Goal: Find specific page/section: Find specific page/section

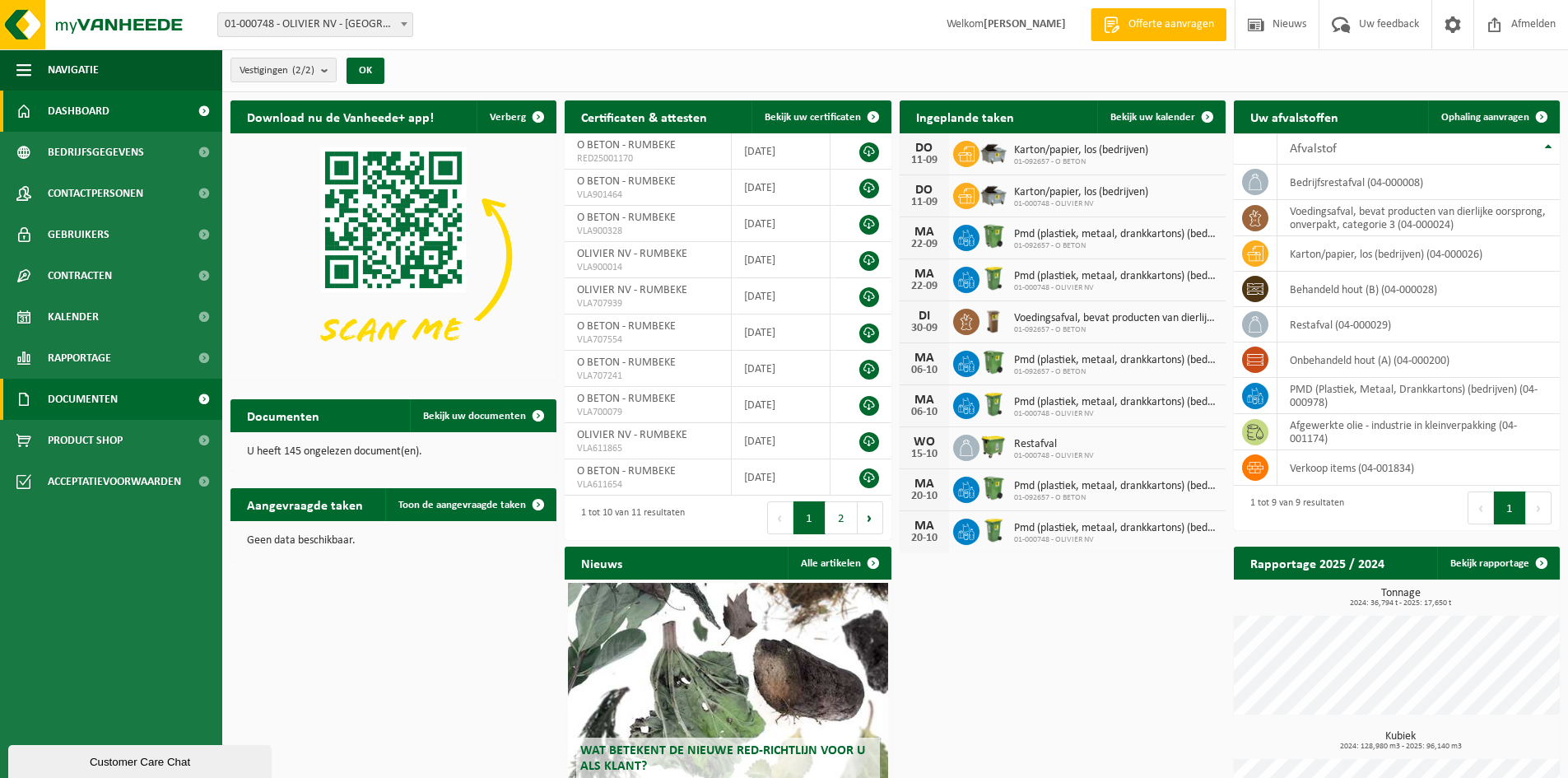
click at [124, 403] on link "Documenten" at bounding box center [111, 400] width 222 height 42
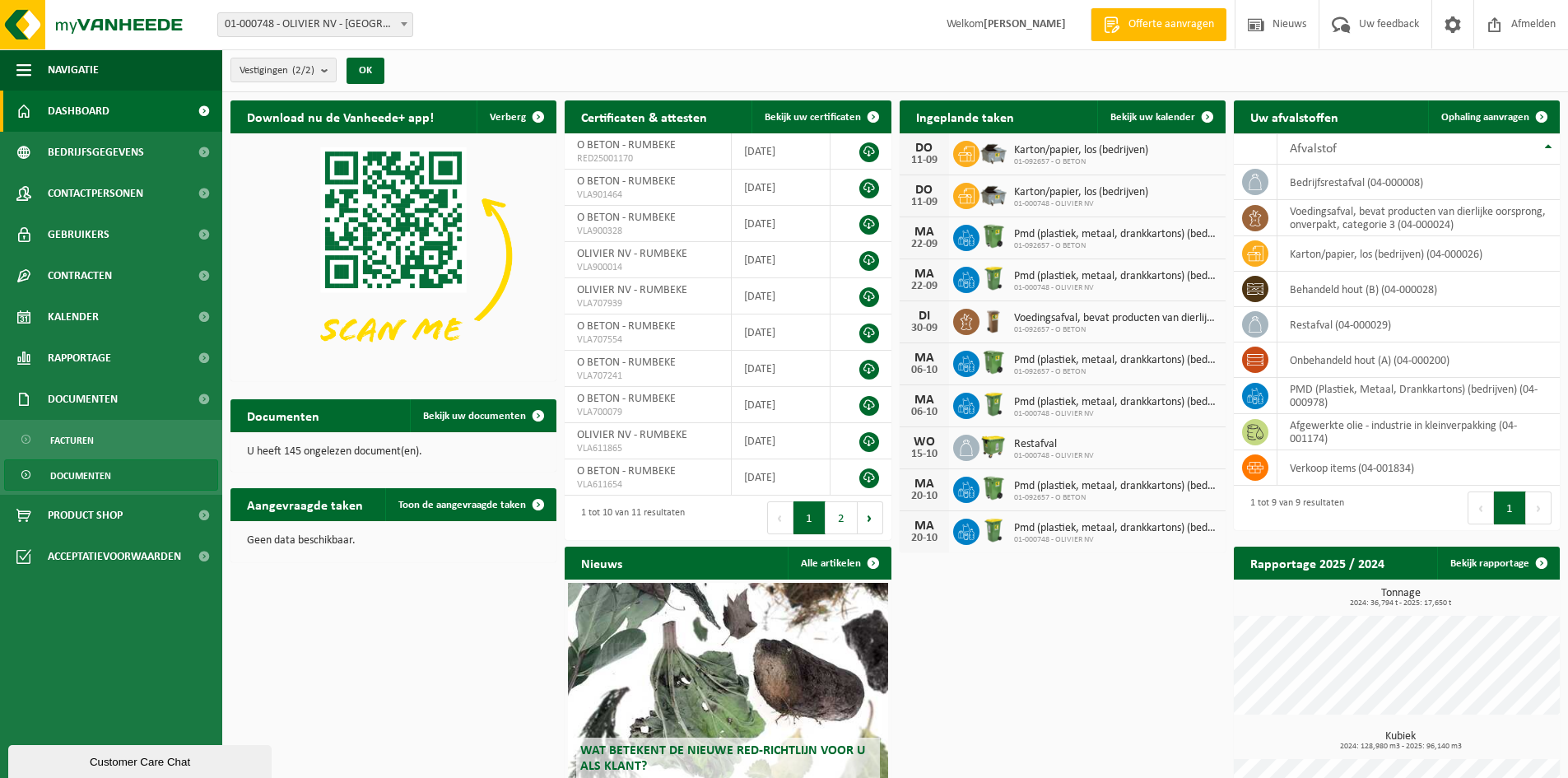
click at [115, 471] on link "Documenten" at bounding box center [111, 475] width 214 height 32
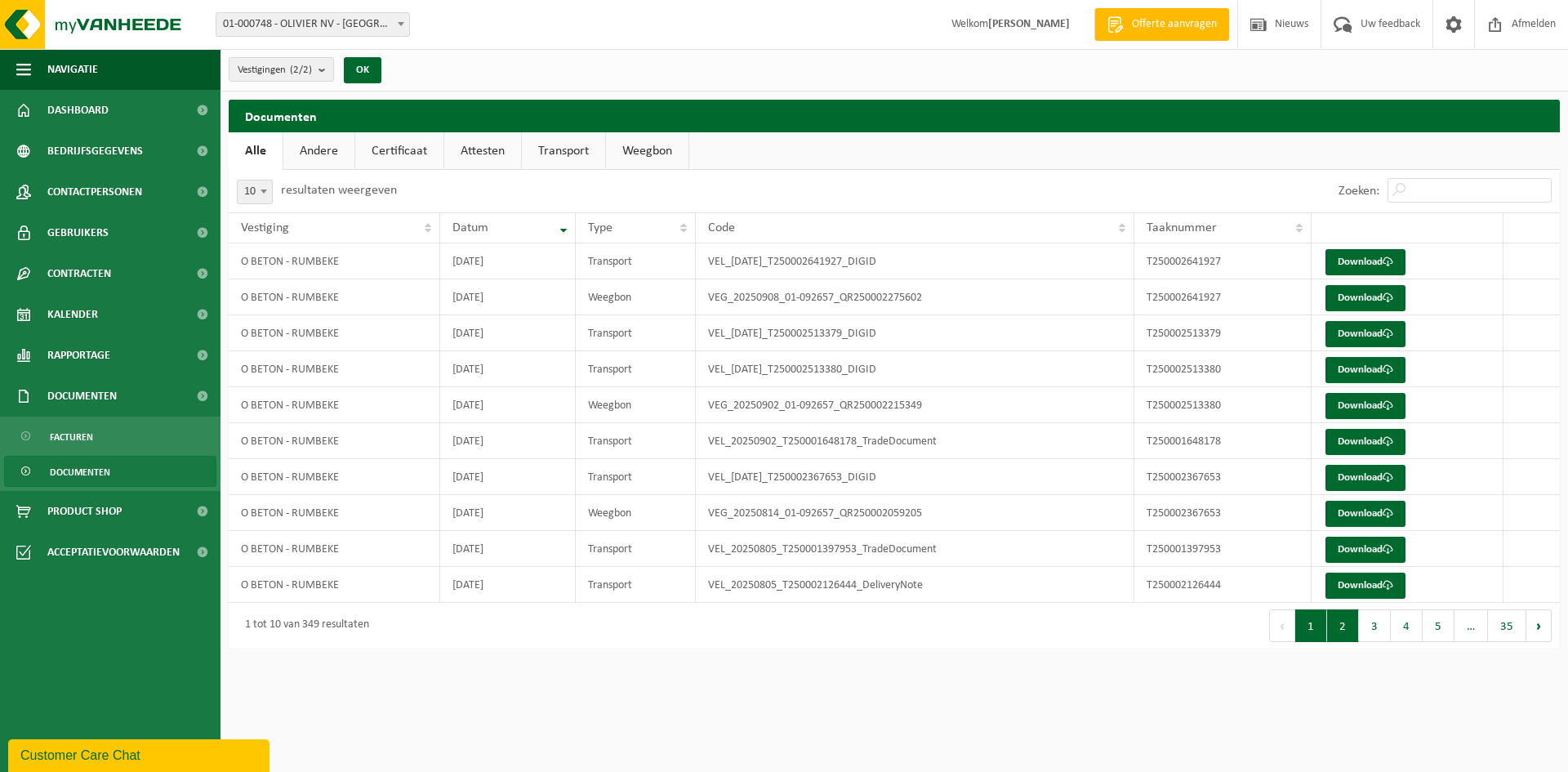
click at [1344, 631] on button "2" at bounding box center [1343, 626] width 31 height 32
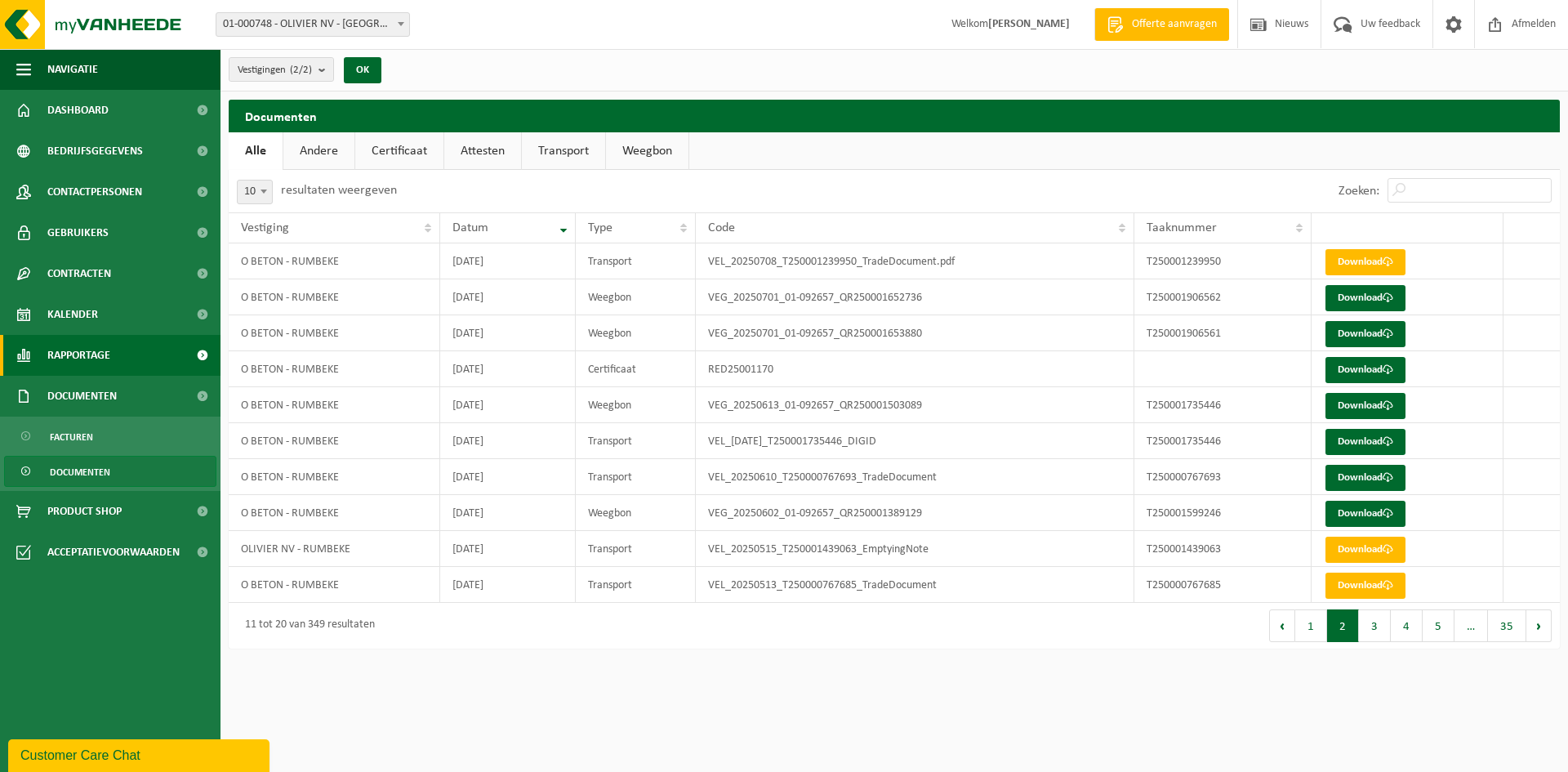
click at [152, 350] on link "Rapportage" at bounding box center [110, 355] width 221 height 41
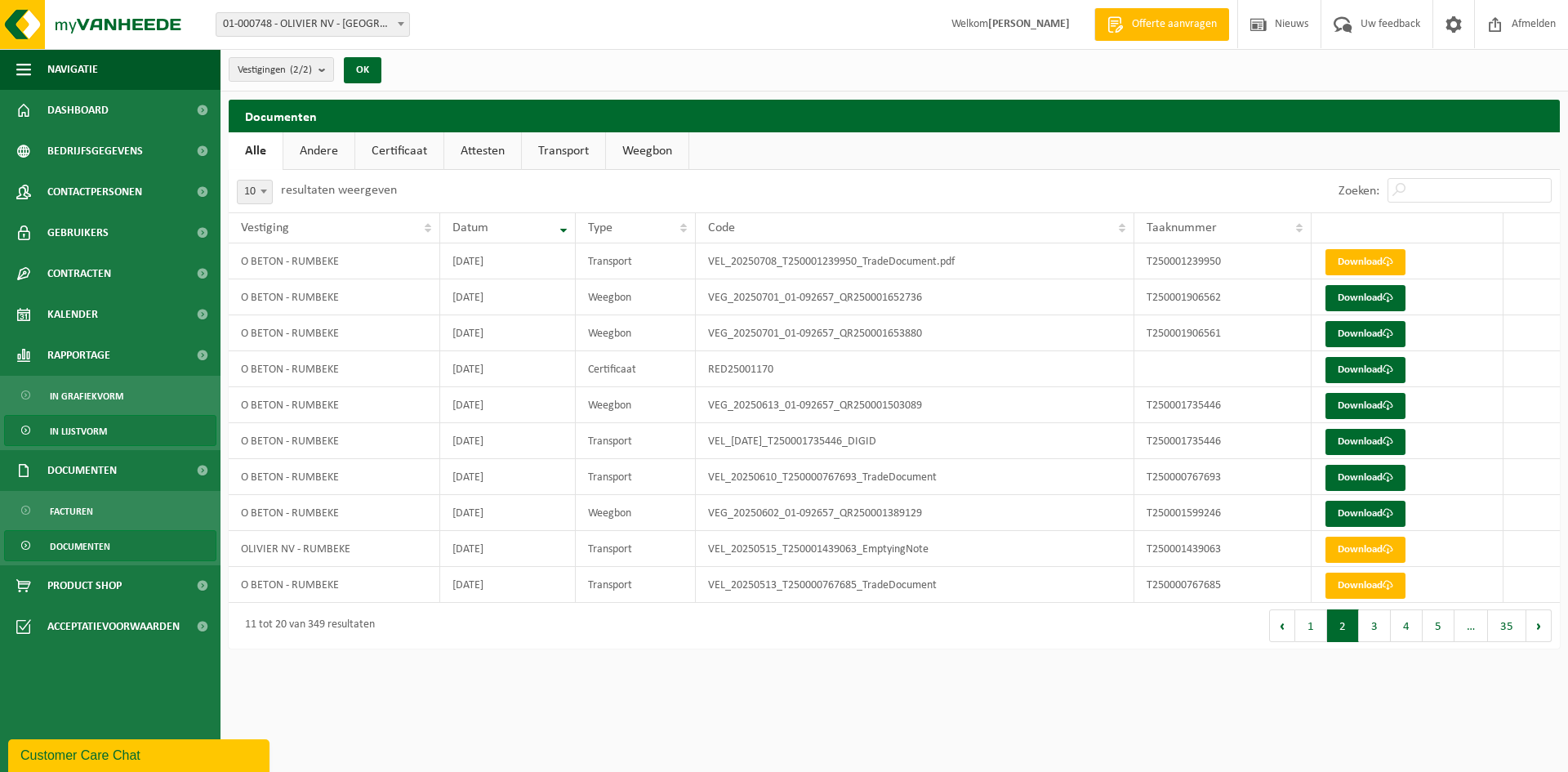
click at [132, 422] on link "In lijstvorm" at bounding box center [110, 430] width 213 height 31
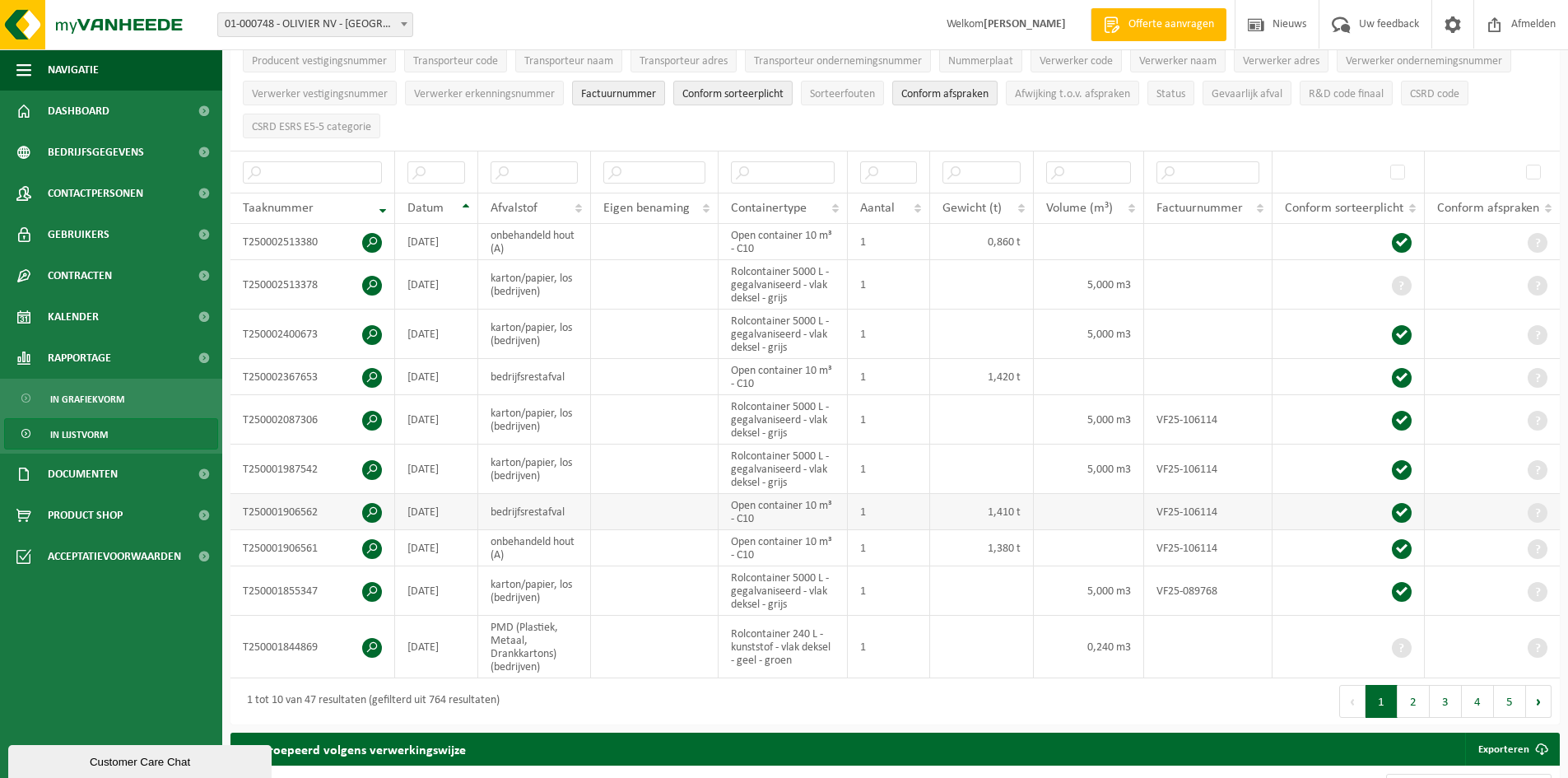
scroll to position [247, 0]
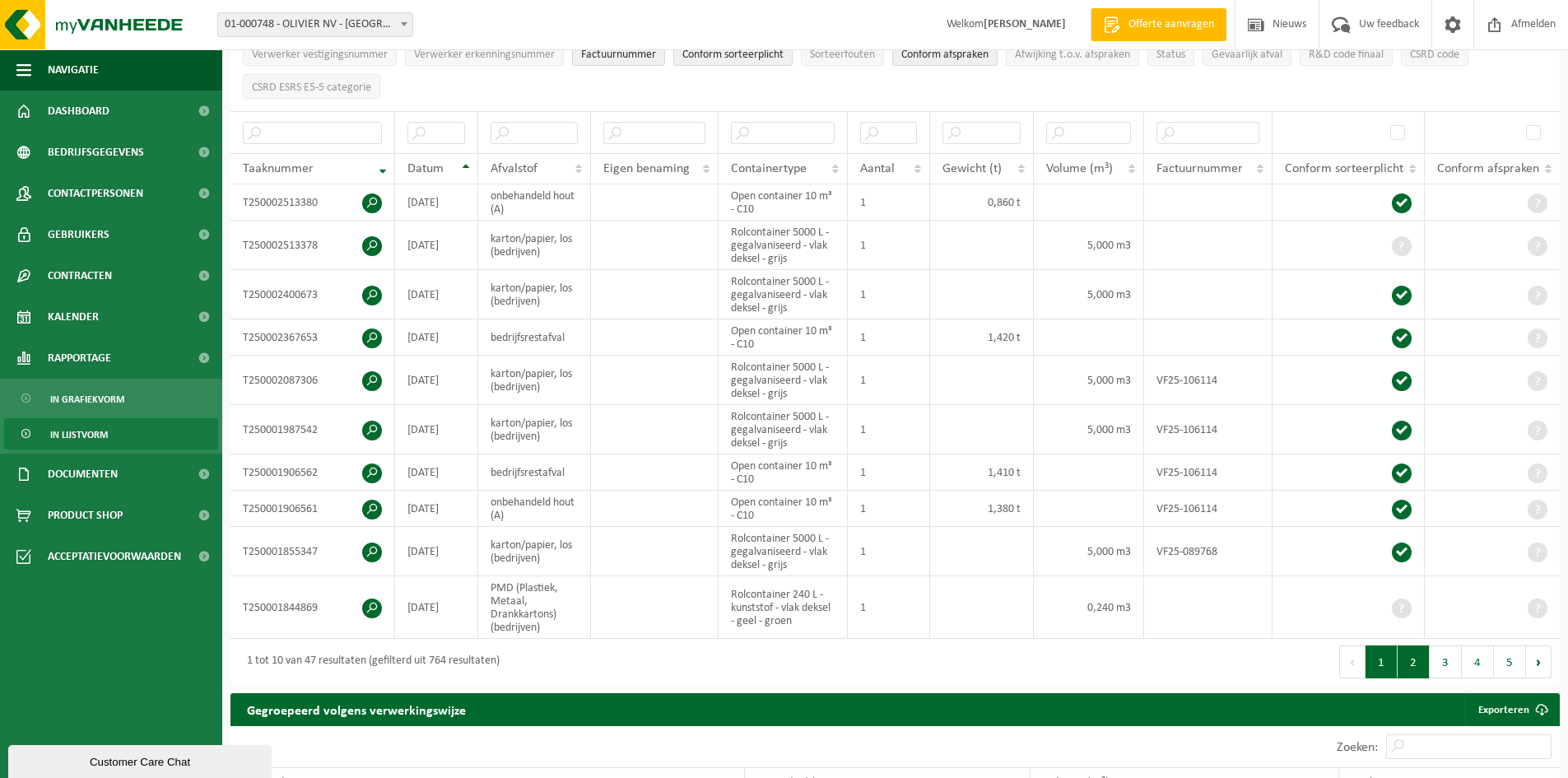
click at [1408, 648] on button "2" at bounding box center [1412, 662] width 32 height 33
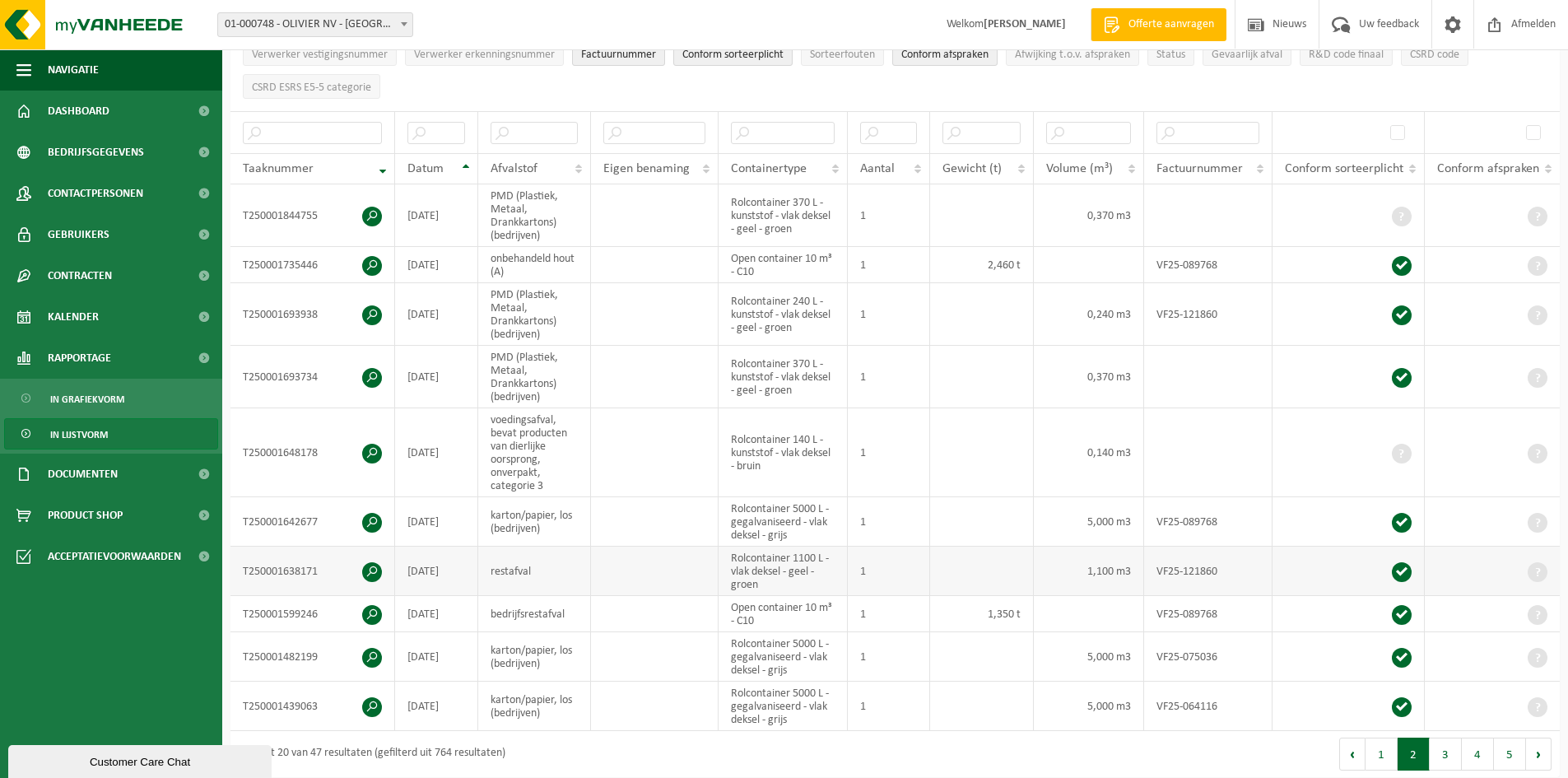
click at [370, 564] on span at bounding box center [372, 573] width 20 height 20
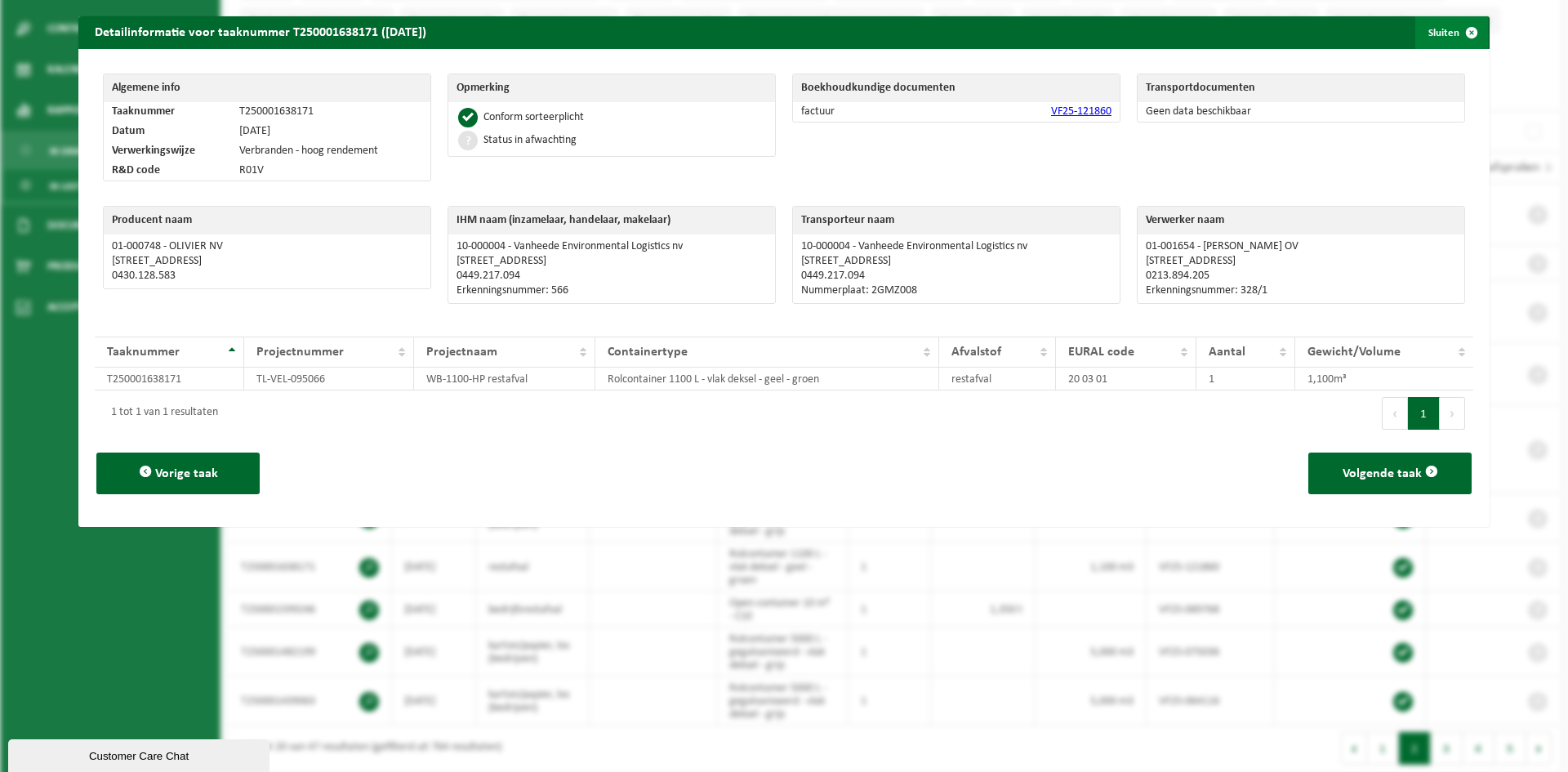
click at [1441, 39] on button "Sluiten" at bounding box center [1451, 32] width 73 height 32
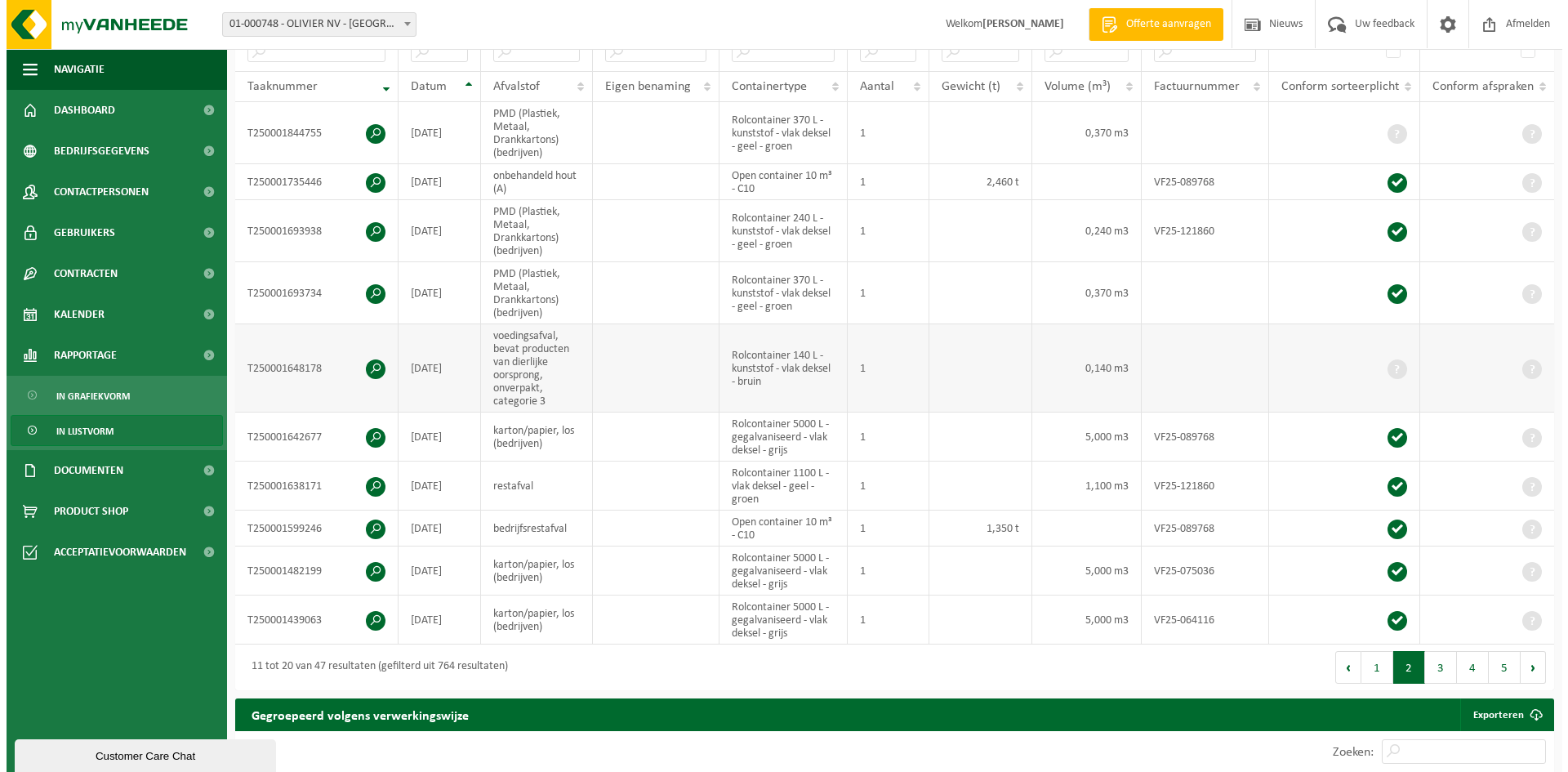
scroll to position [327, 0]
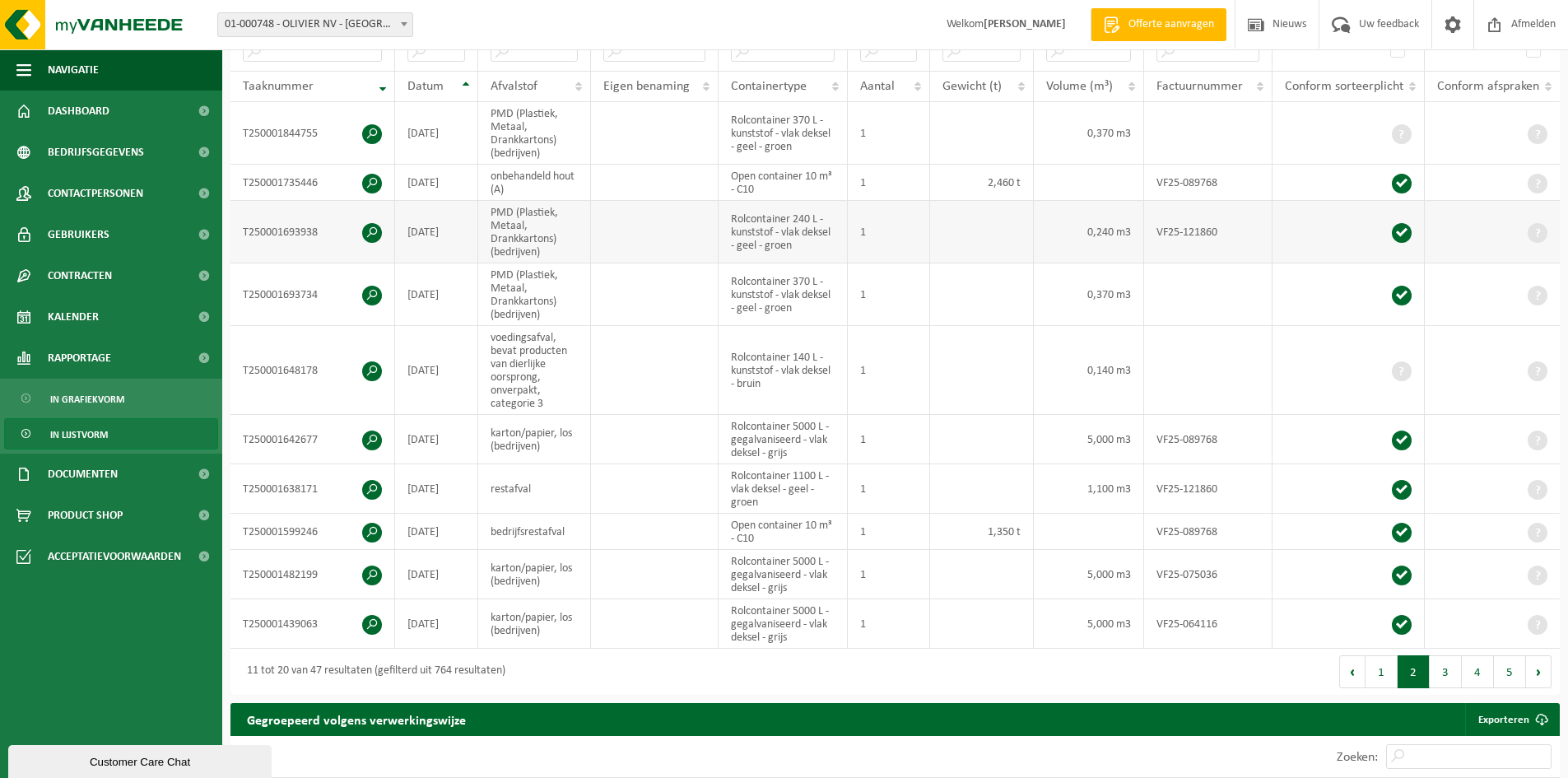
click at [364, 223] on span at bounding box center [372, 233] width 20 height 20
